Goal: Information Seeking & Learning: Learn about a topic

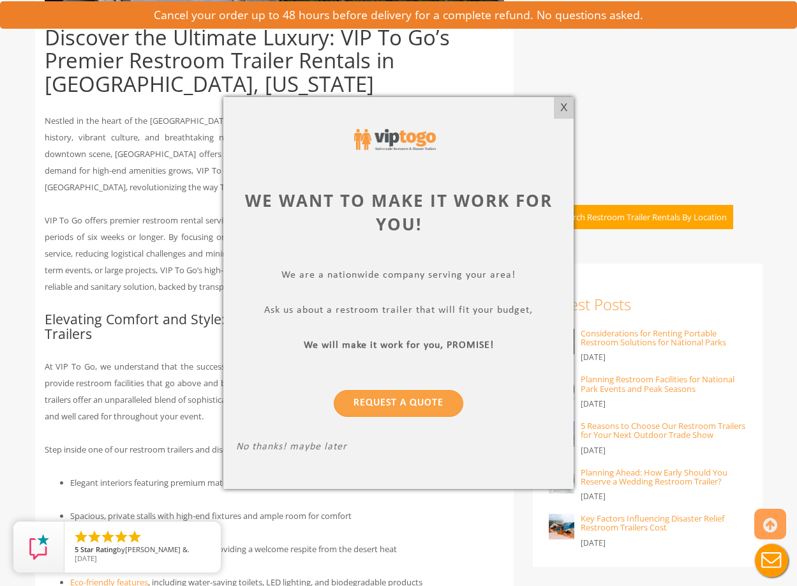
scroll to position [638, 0]
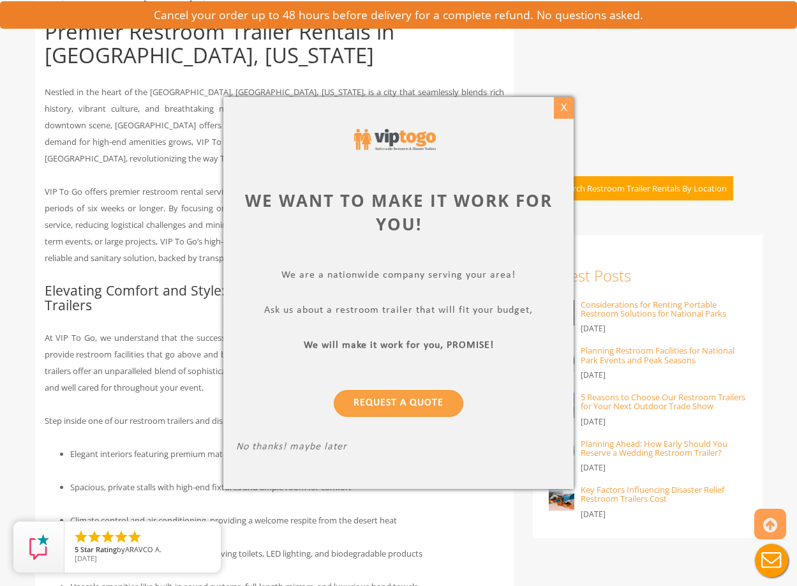
click at [566, 105] on div "X" at bounding box center [564, 108] width 20 height 22
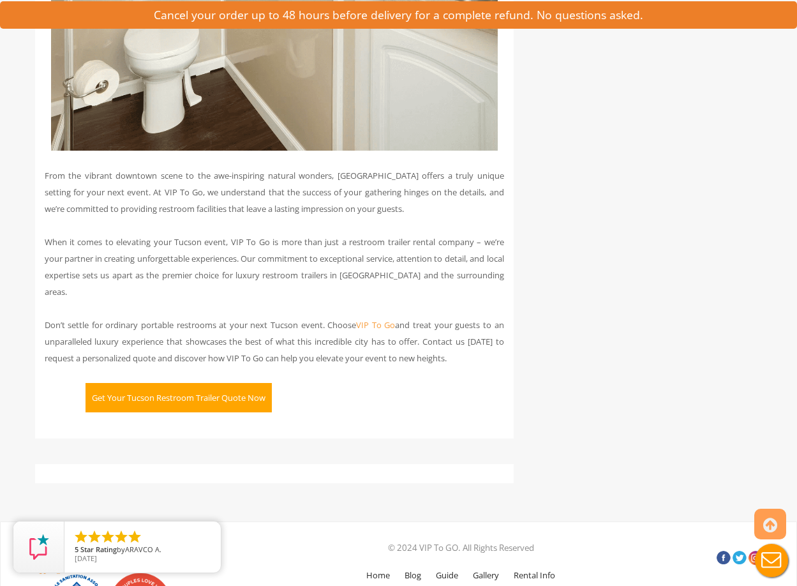
scroll to position [3233, 0]
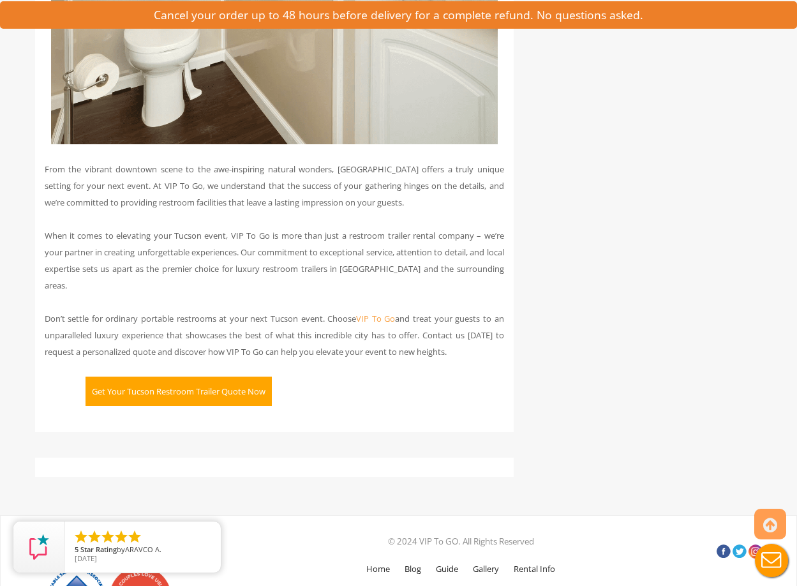
click at [149, 377] on button "Get Your Tucson Restroom Trailer Quote Now" at bounding box center [178, 390] width 186 height 29
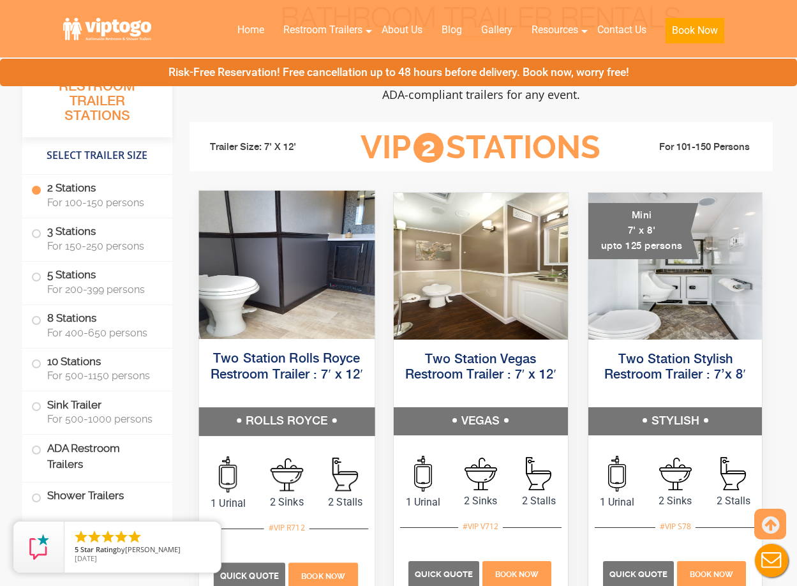
scroll to position [510, 0]
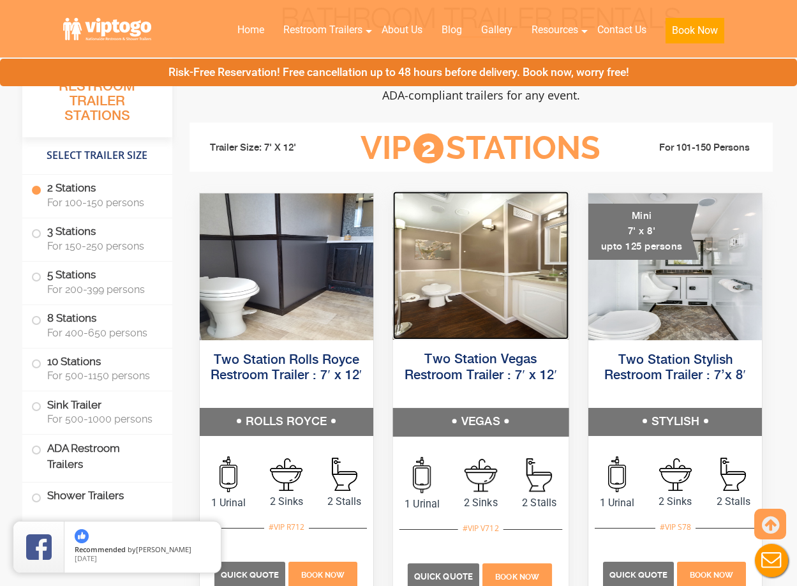
click at [482, 301] on img at bounding box center [480, 265] width 175 height 148
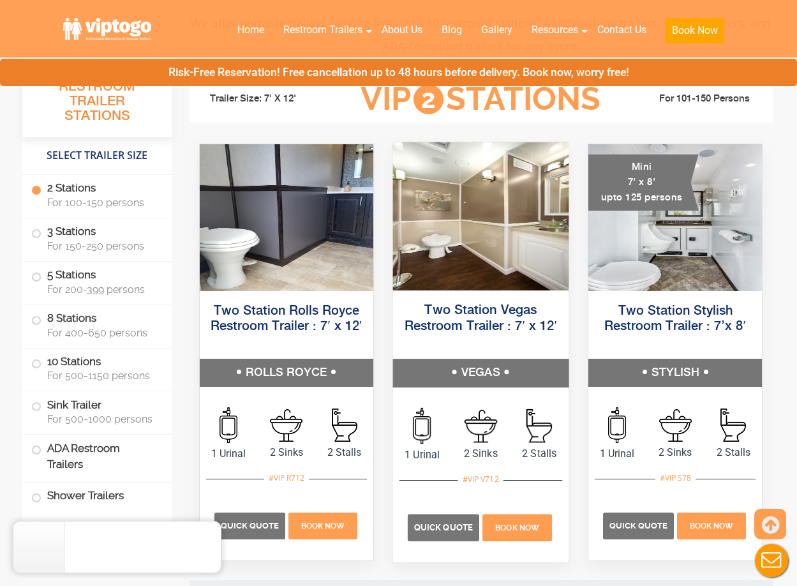
scroll to position [574, 0]
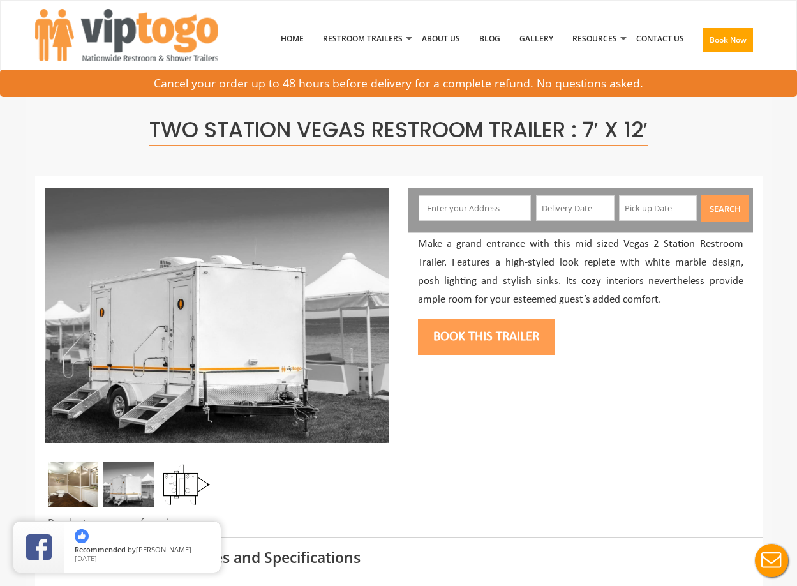
click at [476, 340] on button "Book this trailer" at bounding box center [486, 337] width 137 height 36
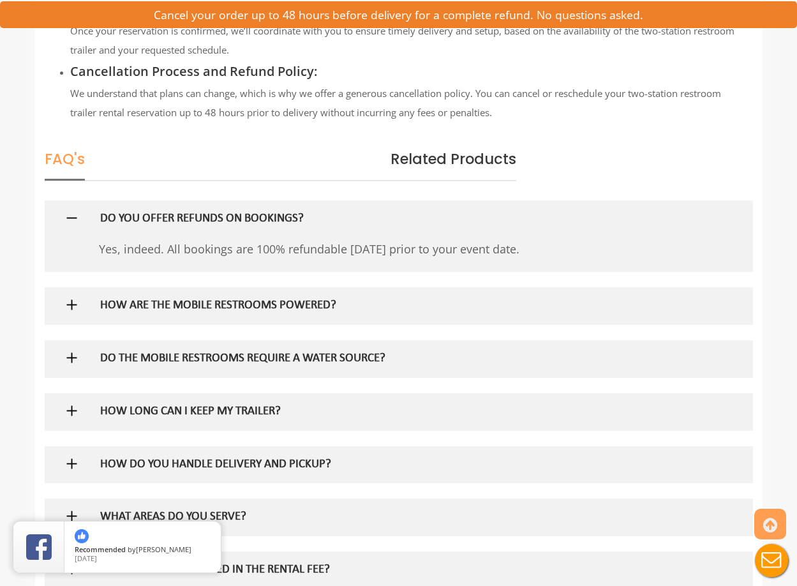
scroll to position [1663, 0]
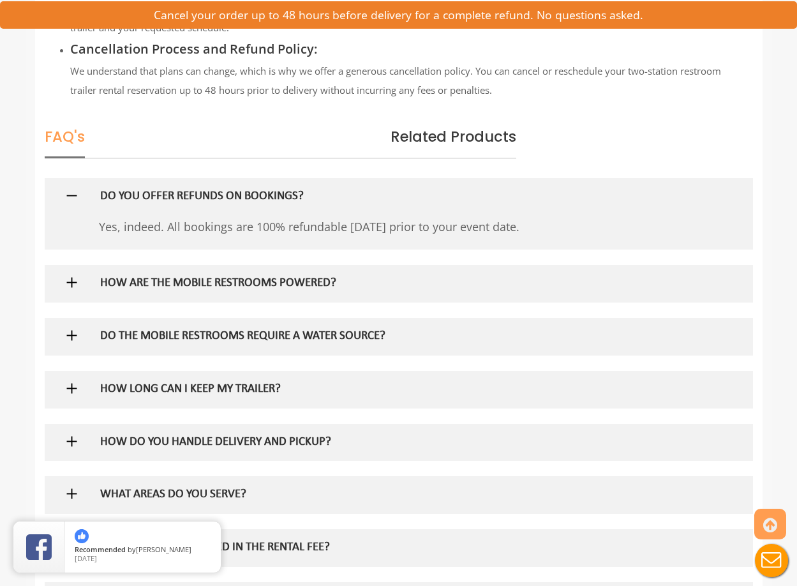
click at [119, 283] on h5 "HOW ARE THE MOBILE RESTROOMS POWERED?" at bounding box center [377, 283] width 555 height 13
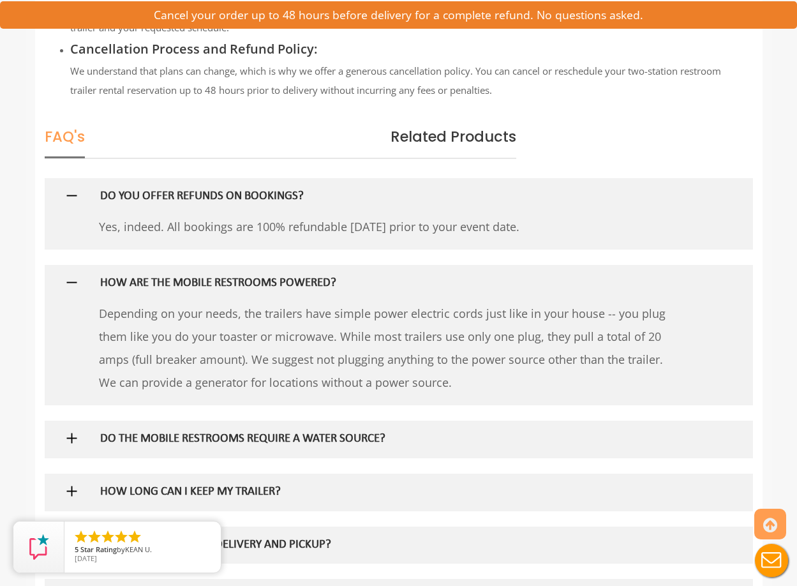
click at [133, 443] on h5 "DO THE MOBILE RESTROOMS REQUIRE A WATER SOURCE?" at bounding box center [377, 439] width 555 height 13
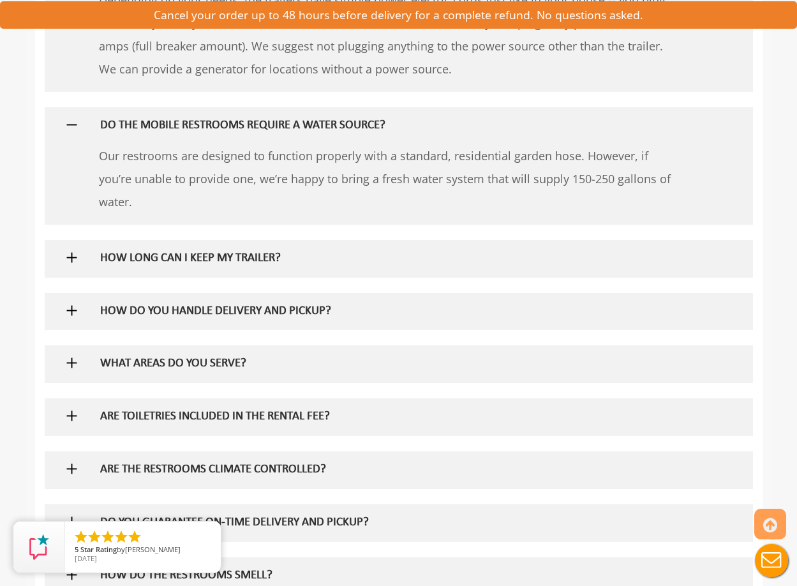
scroll to position [1982, 0]
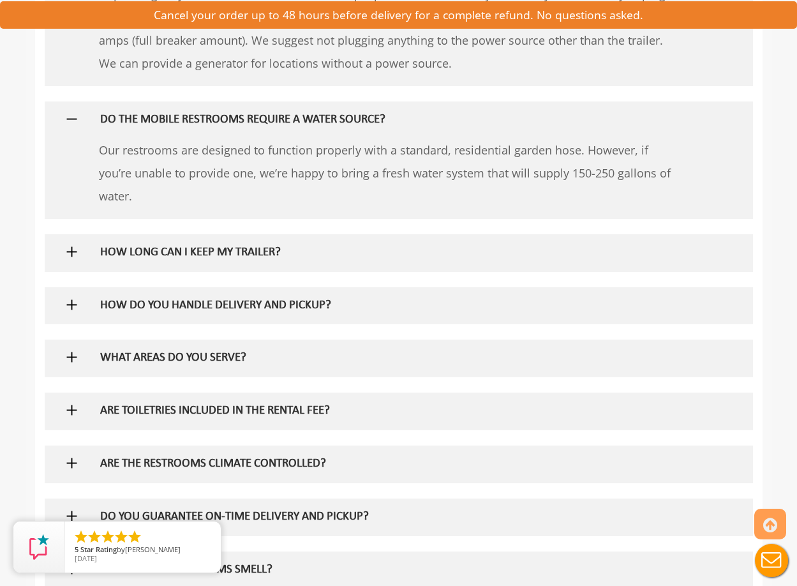
click at [78, 248] on img at bounding box center [72, 252] width 16 height 16
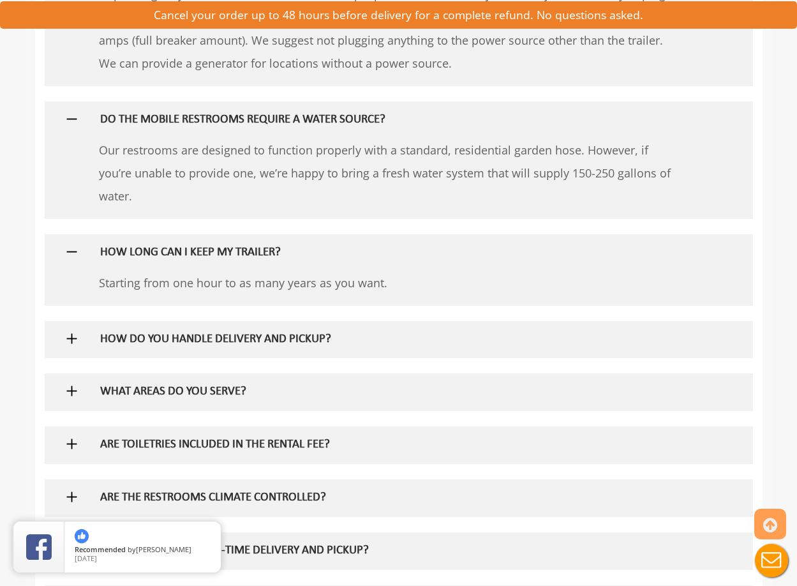
click at [186, 333] on h5 "HOW DO YOU HANDLE DELIVERY AND PICKUP?" at bounding box center [377, 339] width 555 height 13
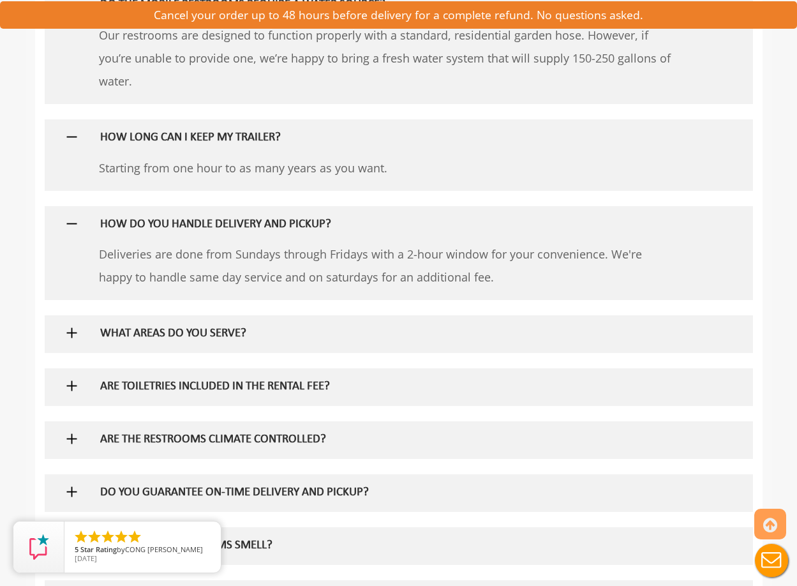
scroll to position [2109, 0]
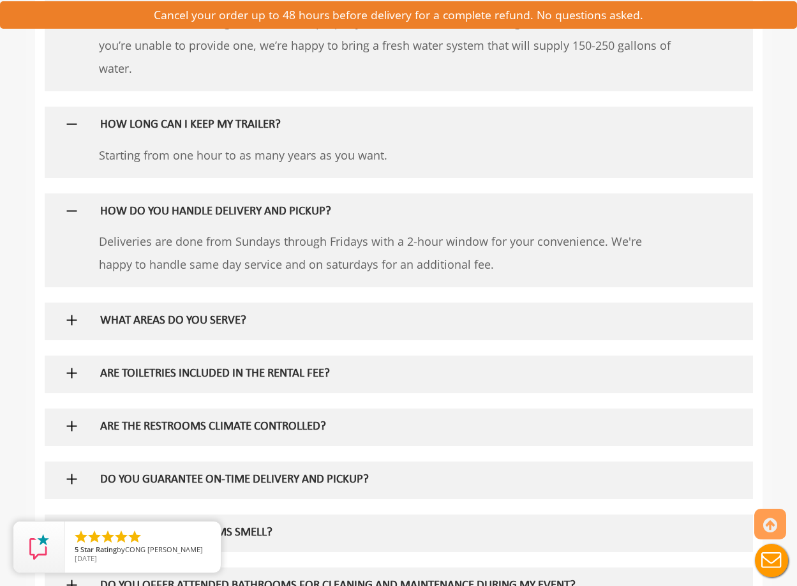
click at [178, 323] on h5 "WHAT AREAS DO YOU SERVE?" at bounding box center [377, 321] width 555 height 13
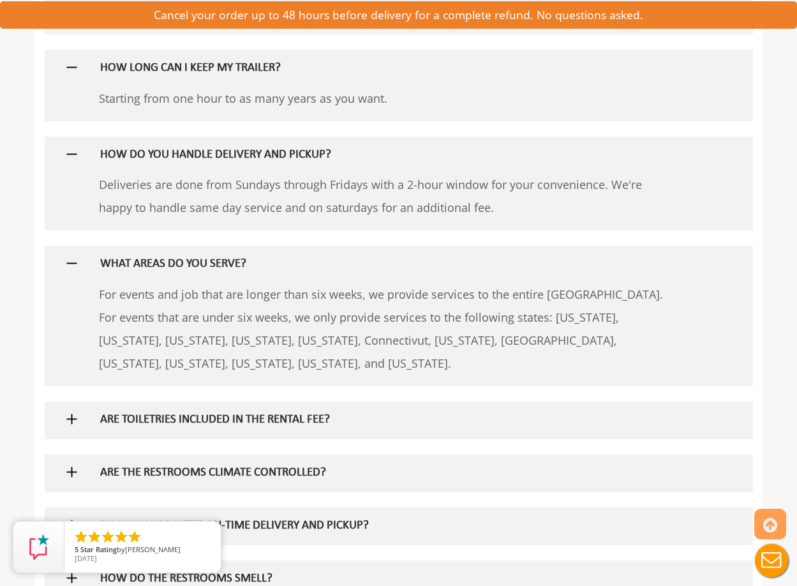
scroll to position [2173, 0]
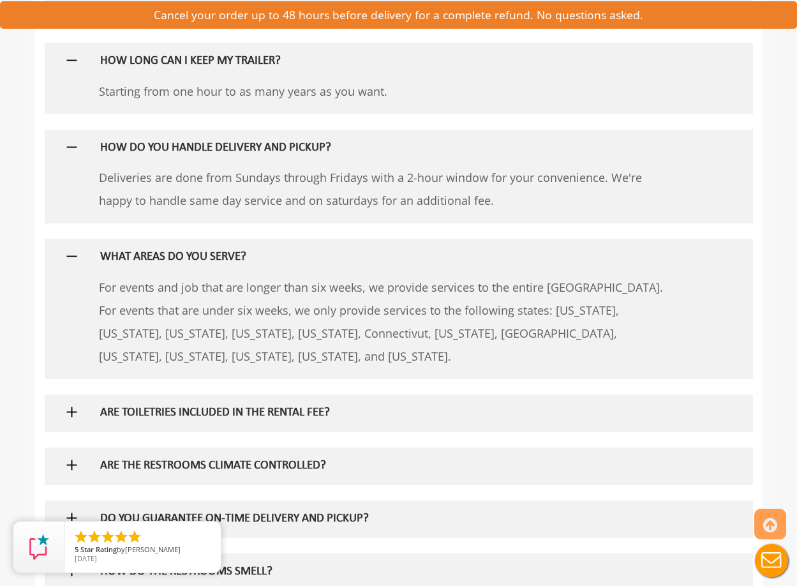
click at [189, 411] on h5 "ARE TOILETRIES INCLUDED IN THE RENTAL FEE?" at bounding box center [377, 412] width 555 height 13
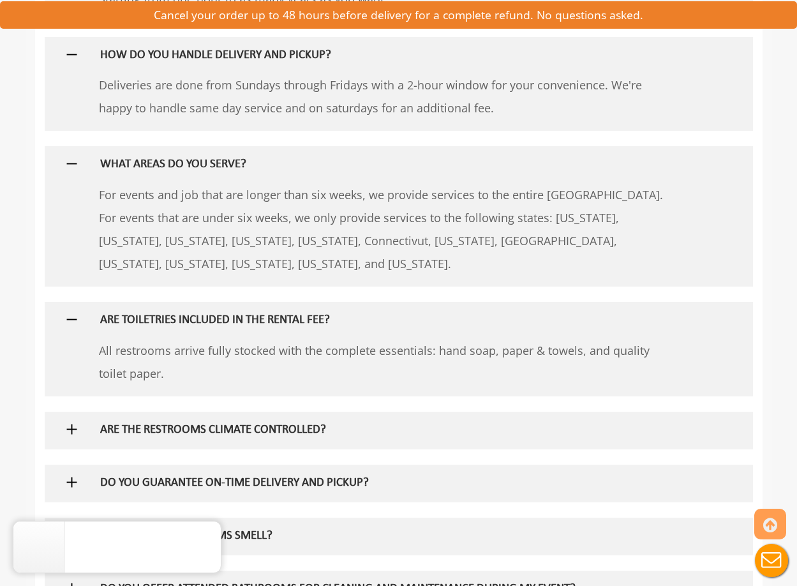
scroll to position [2364, 0]
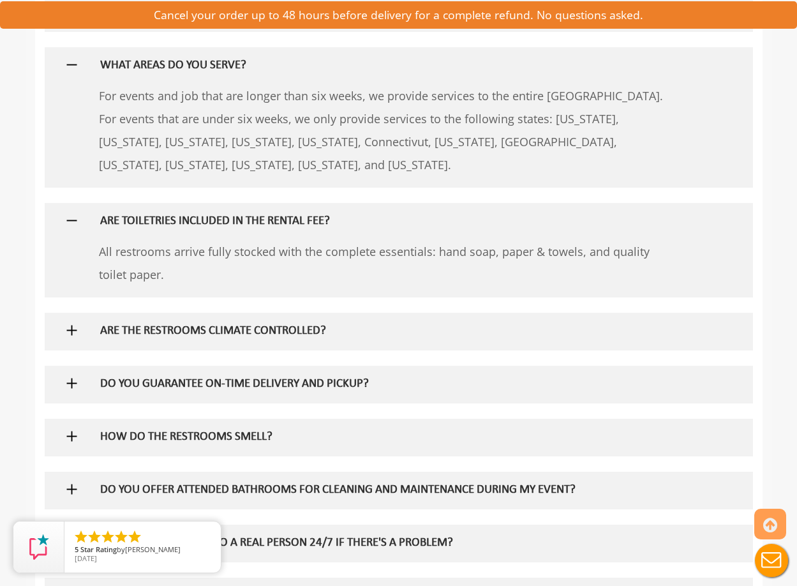
click at [172, 438] on h5 "HOW DO THE RESTROOMS SMELL?" at bounding box center [377, 437] width 555 height 13
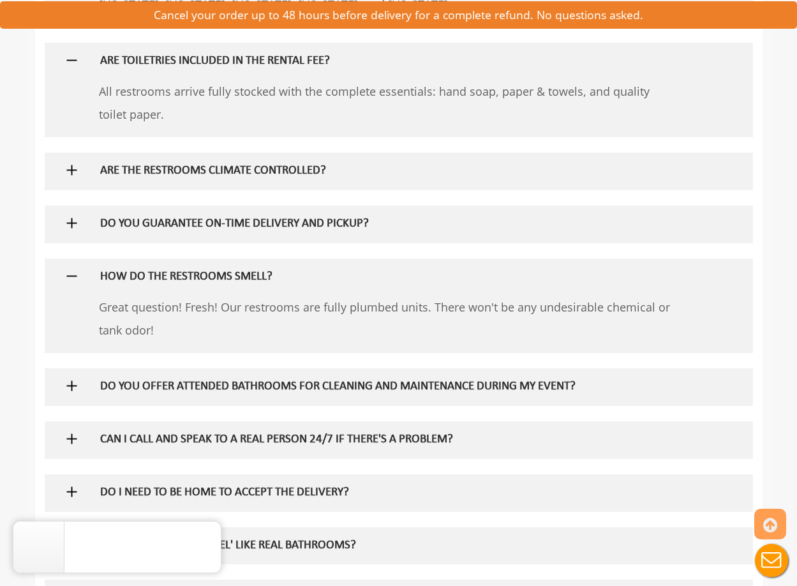
scroll to position [2556, 0]
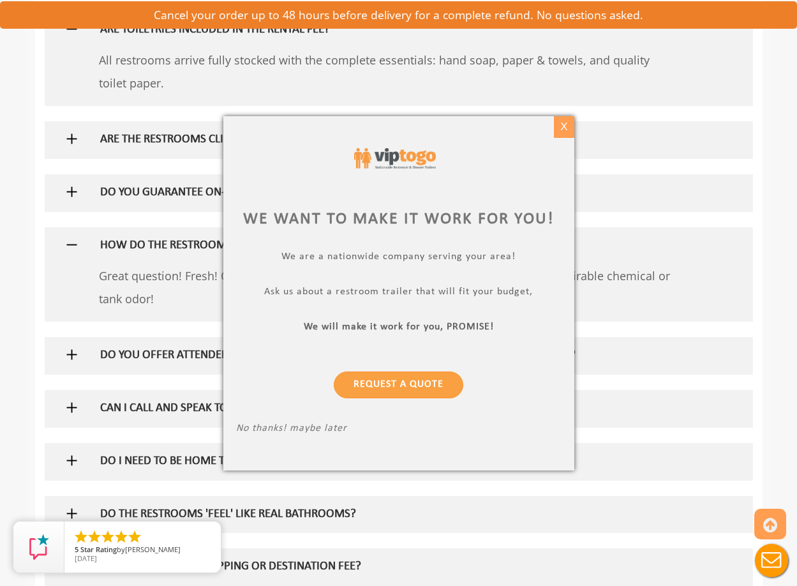
click at [568, 130] on div "X" at bounding box center [564, 127] width 20 height 22
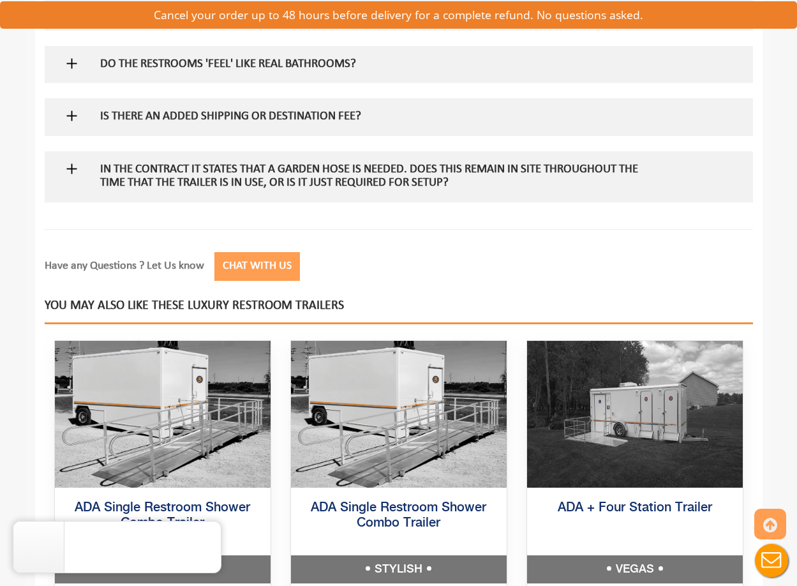
scroll to position [2556, 0]
